Goal: Navigation & Orientation: Find specific page/section

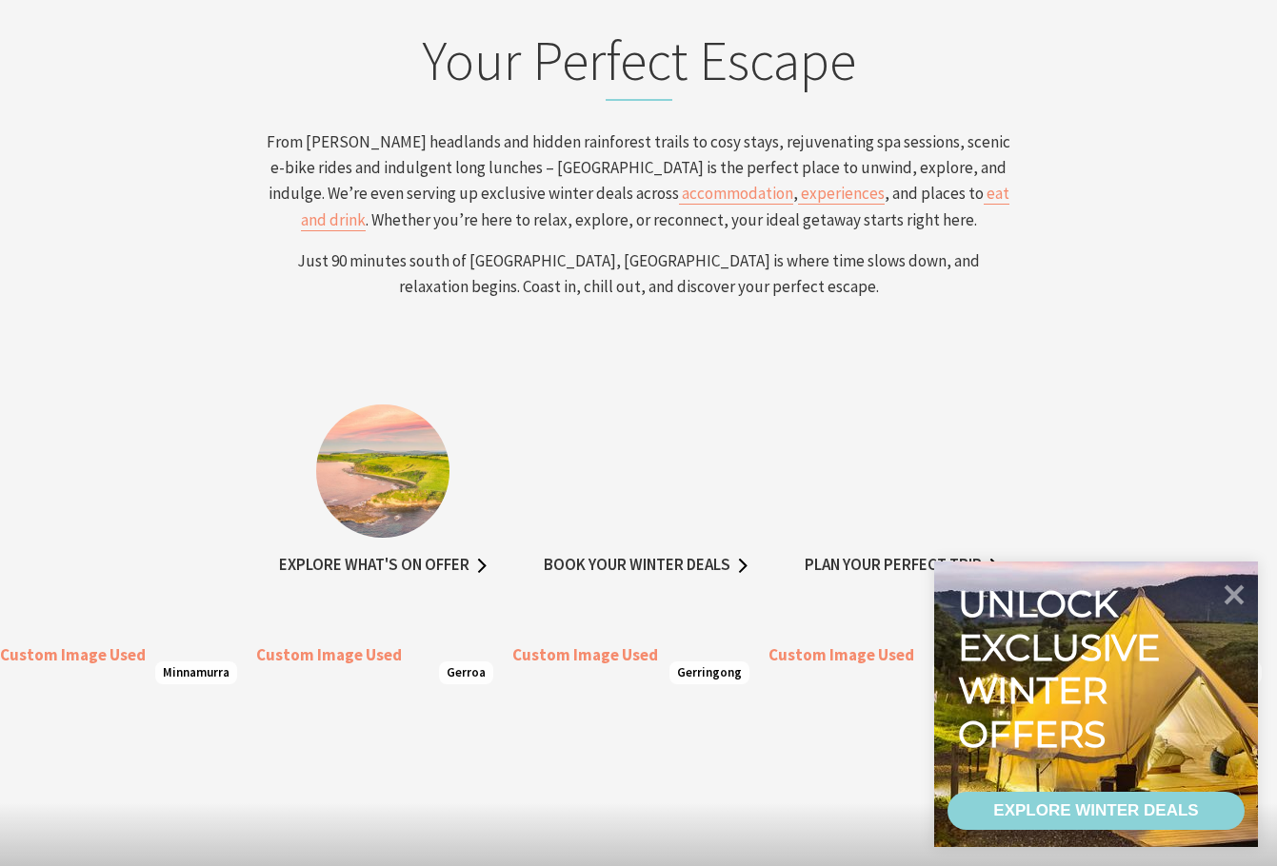
scroll to position [306, 1291]
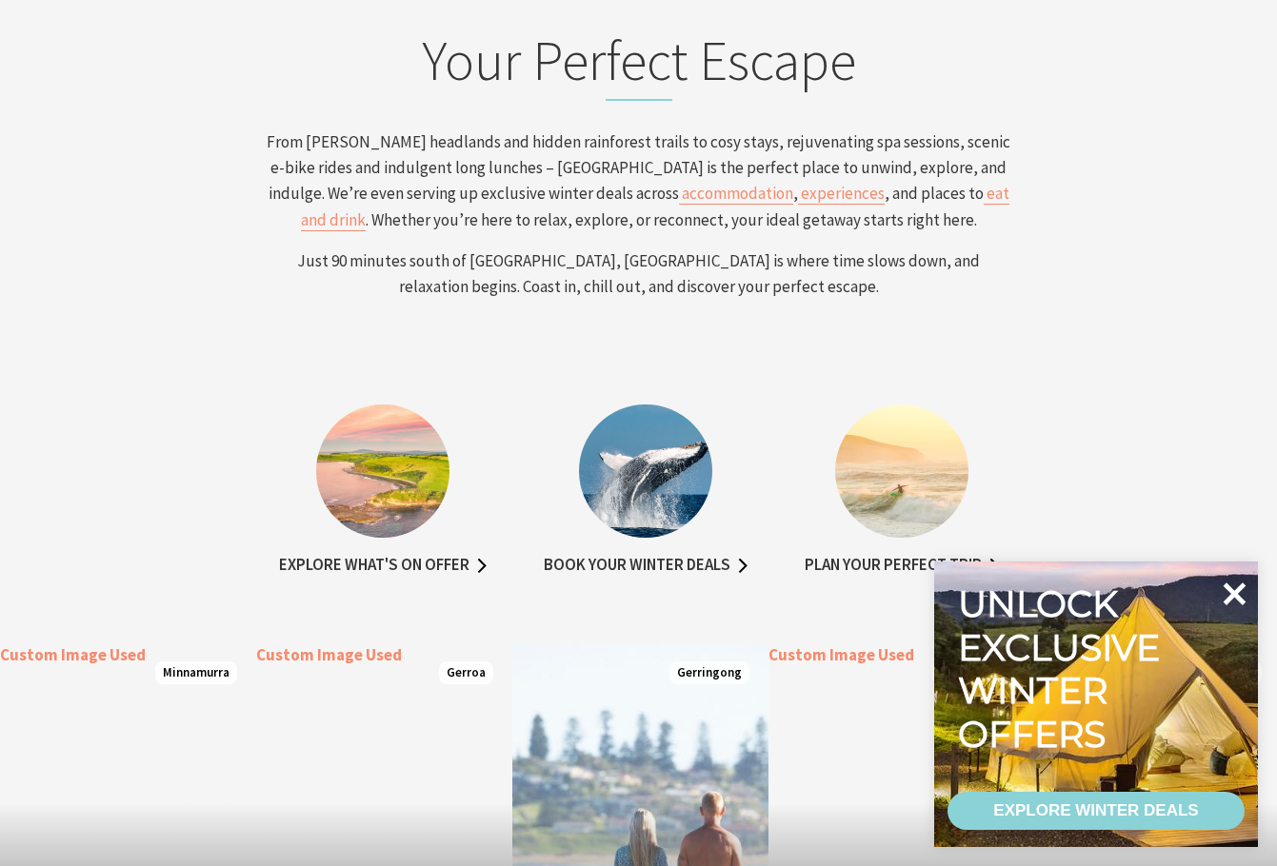
click at [1230, 607] on icon at bounding box center [1234, 594] width 46 height 46
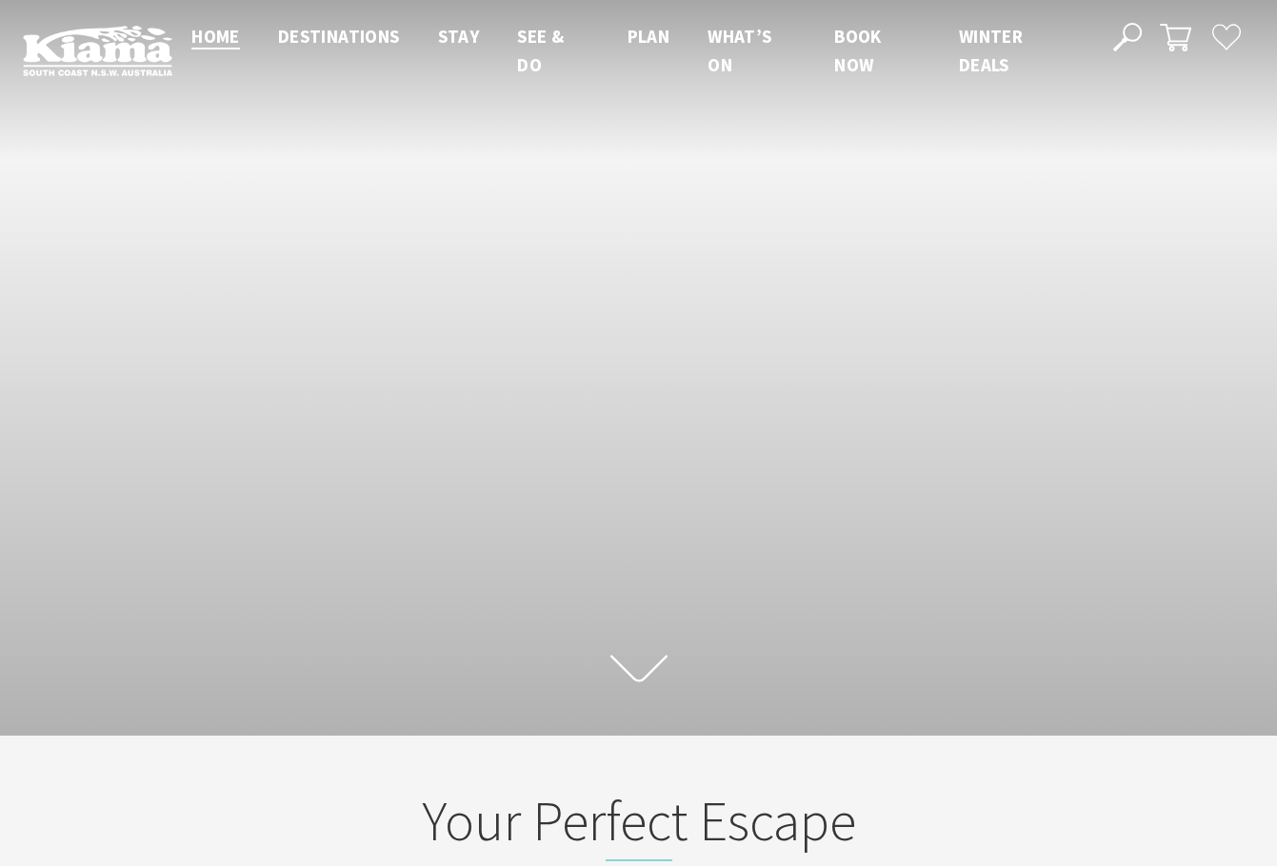
scroll to position [0, 0]
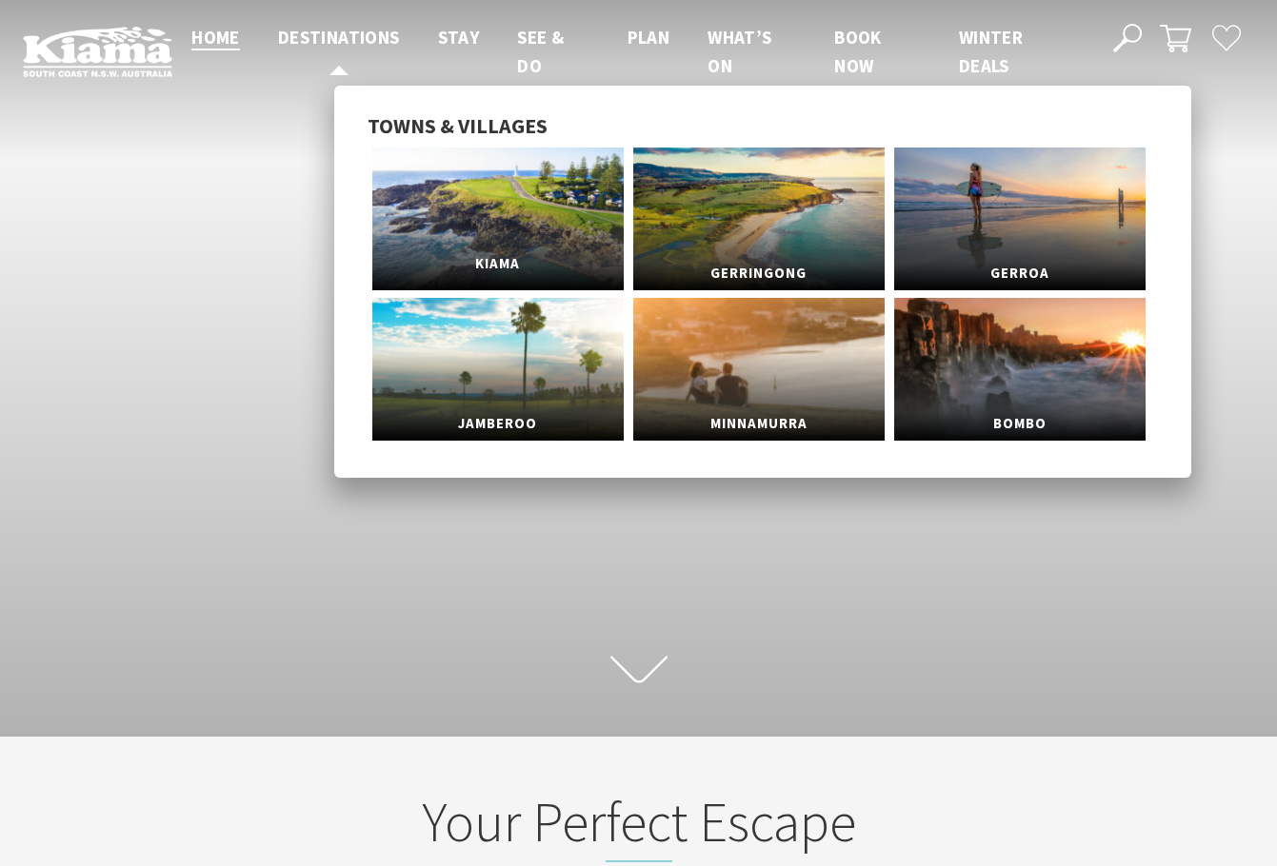
click at [474, 203] on link "Kiama" at bounding box center [497, 219] width 251 height 143
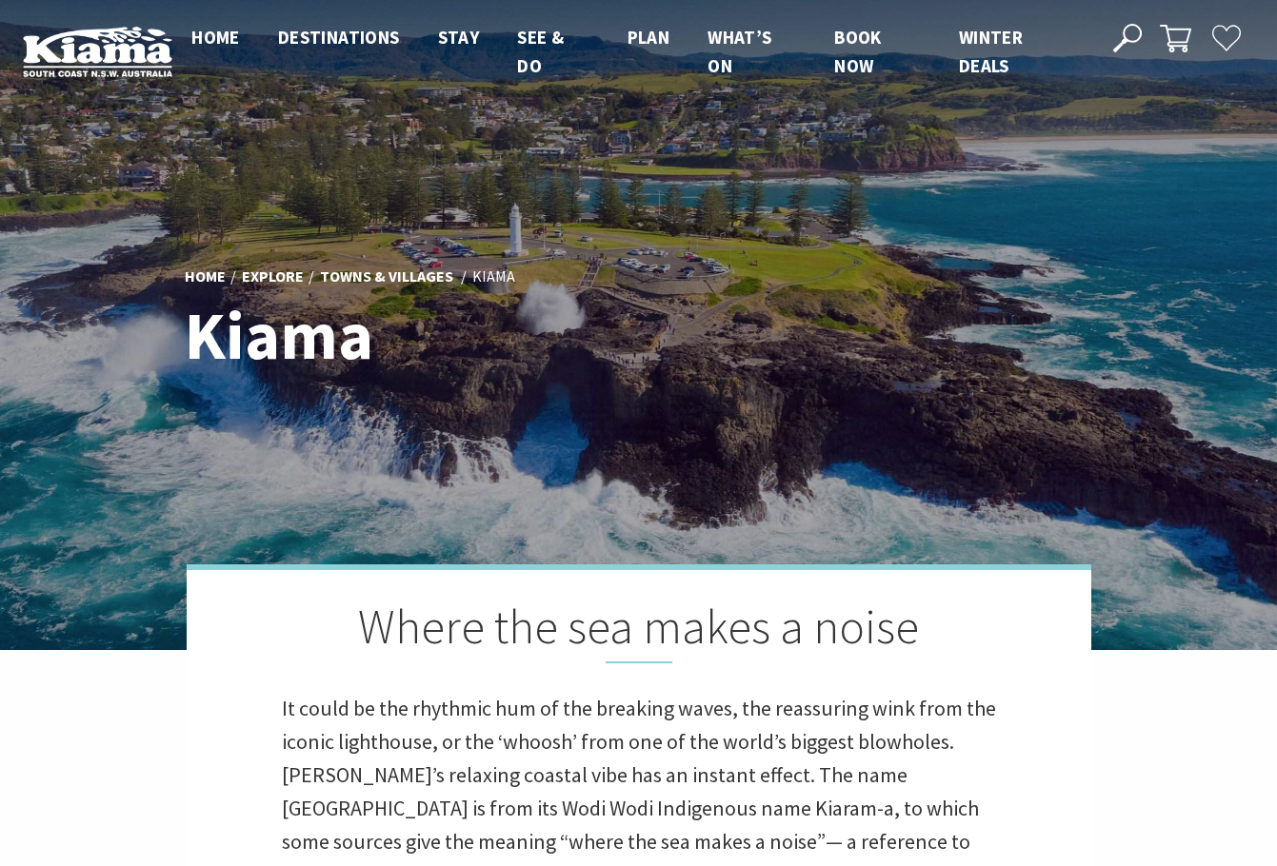
scroll to position [10, 10]
click at [123, 616] on div at bounding box center [638, 325] width 1277 height 650
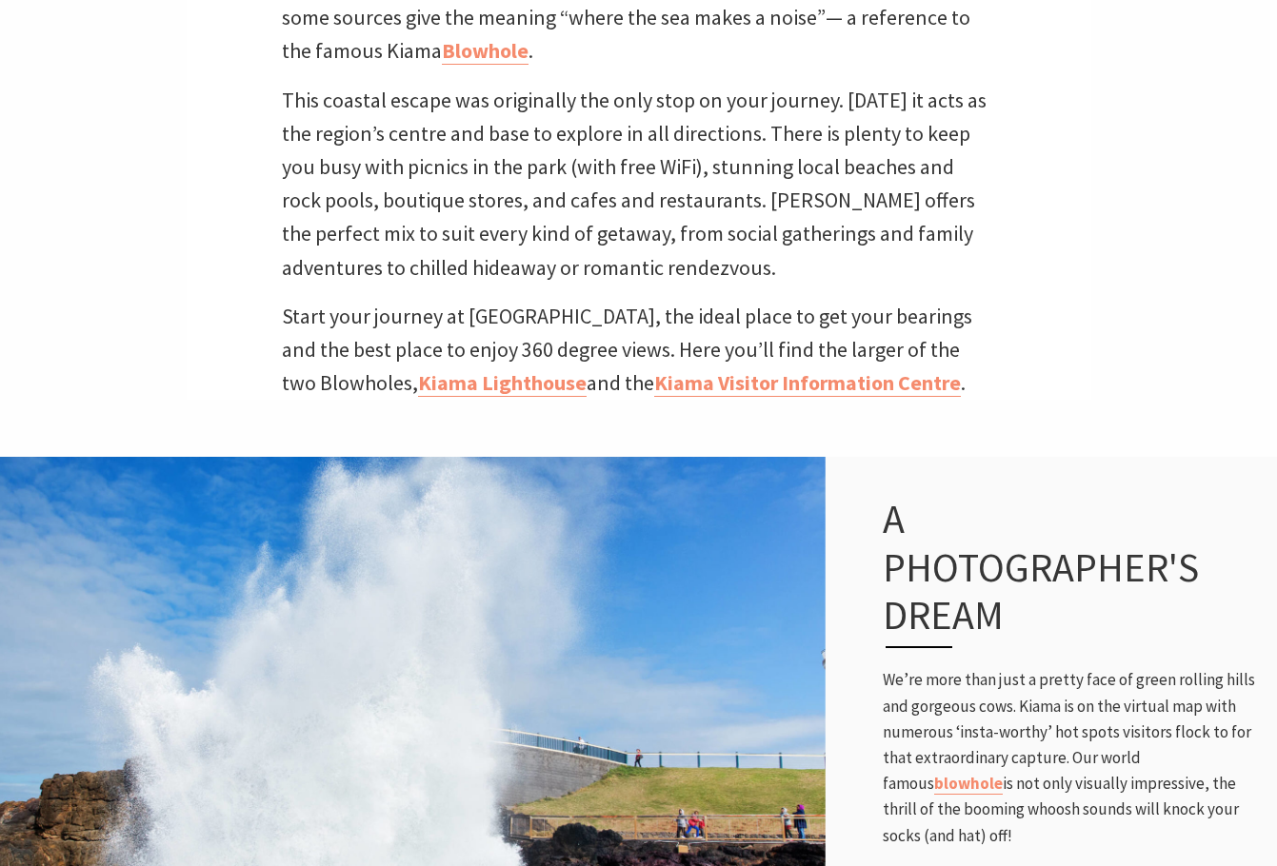
scroll to position [1143, 0]
